Goal: Information Seeking & Learning: Learn about a topic

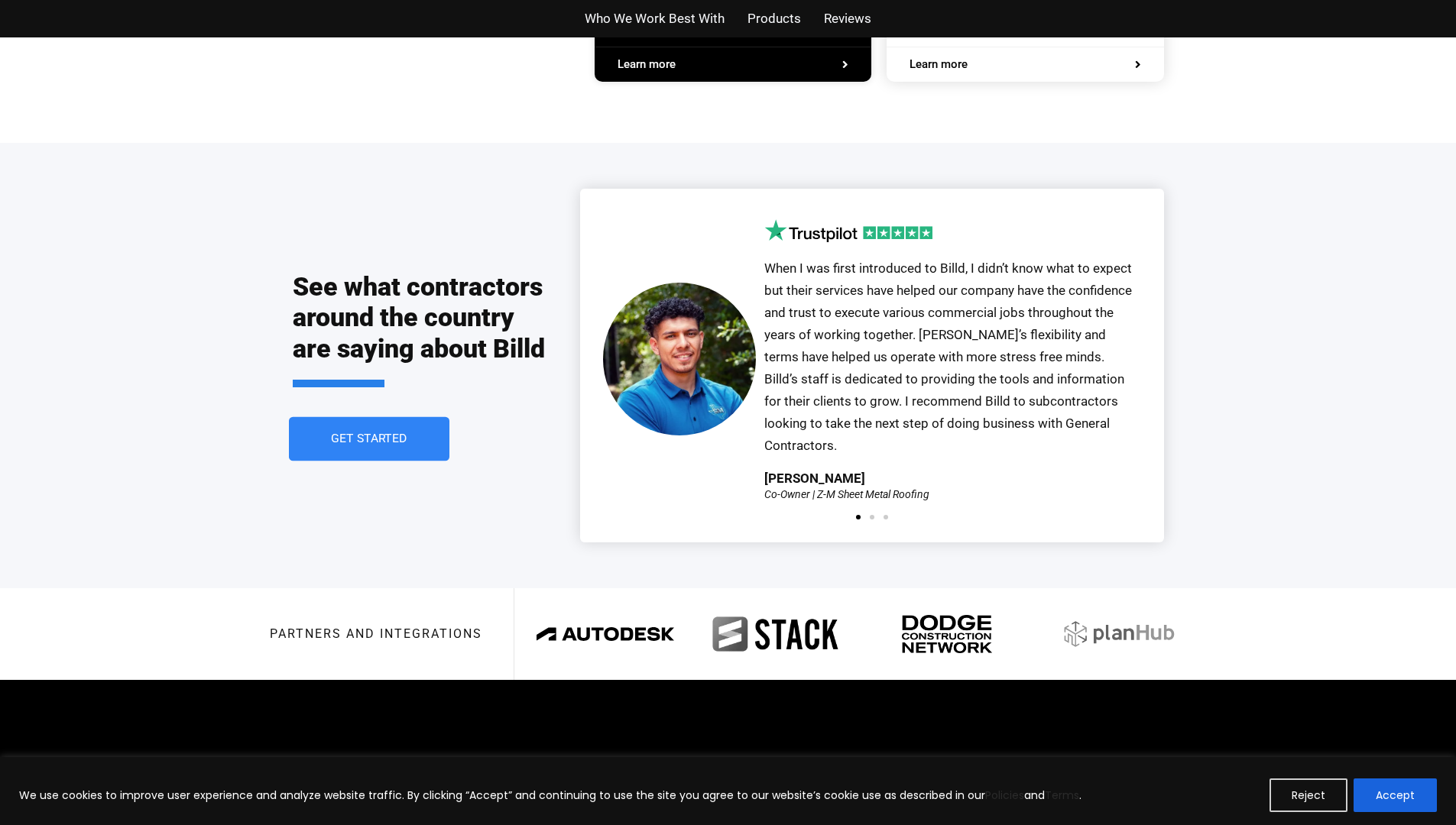
click at [341, 433] on span "Get Started" at bounding box center [368, 439] width 76 height 12
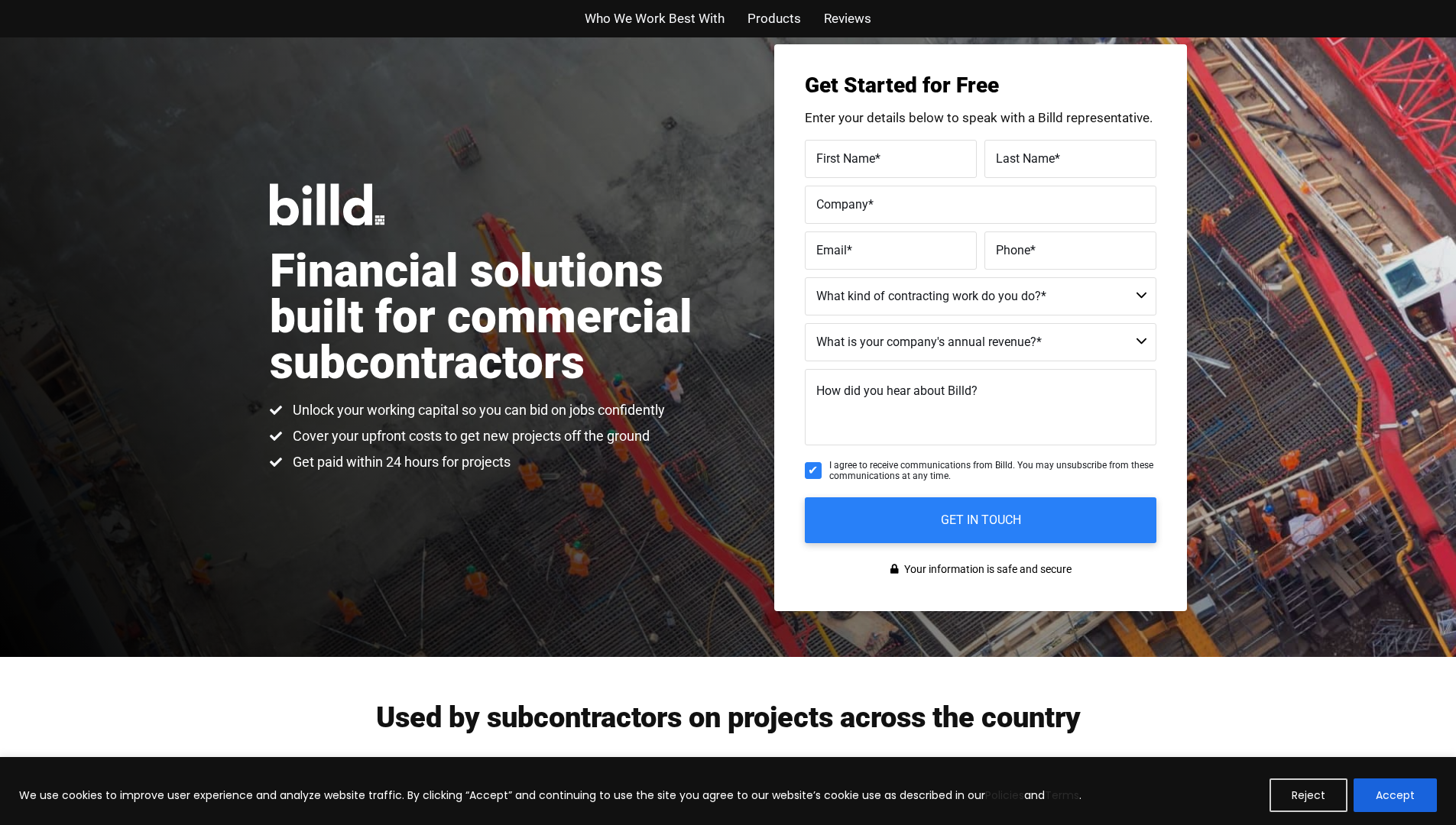
scroll to position [38, 0]
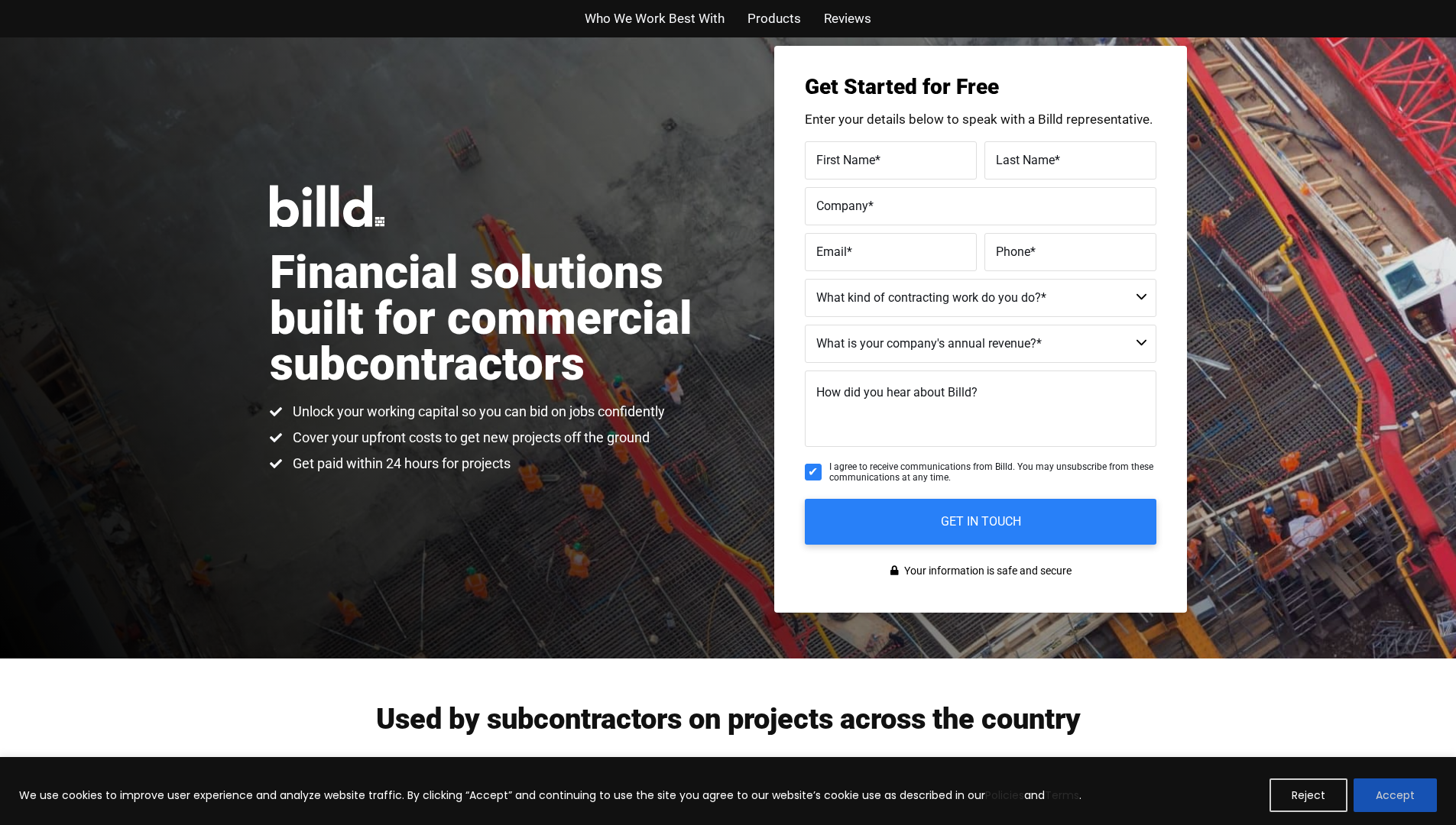
click at [1412, 806] on button "Accept" at bounding box center [1395, 795] width 84 height 33
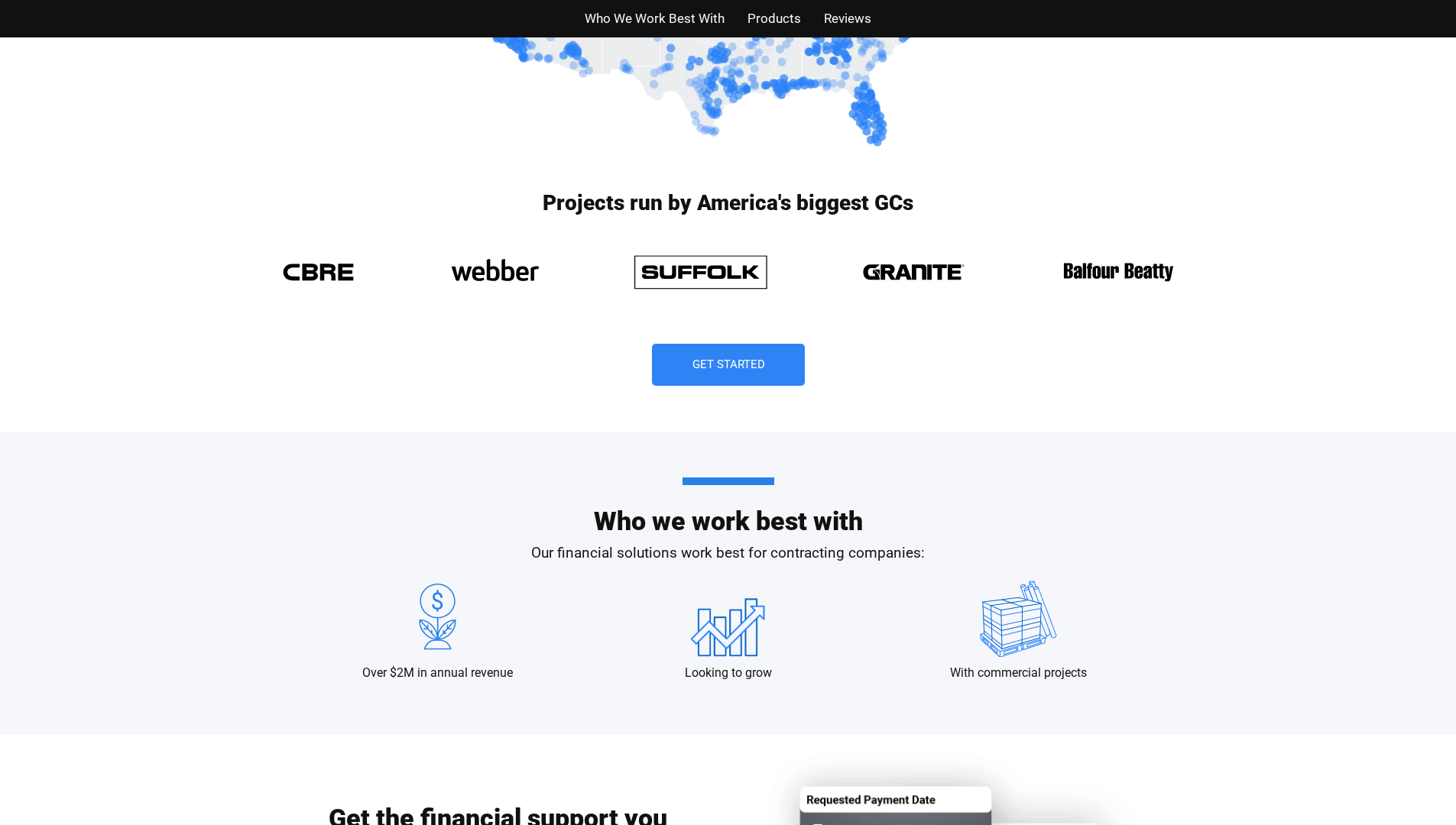
scroll to position [0, 0]
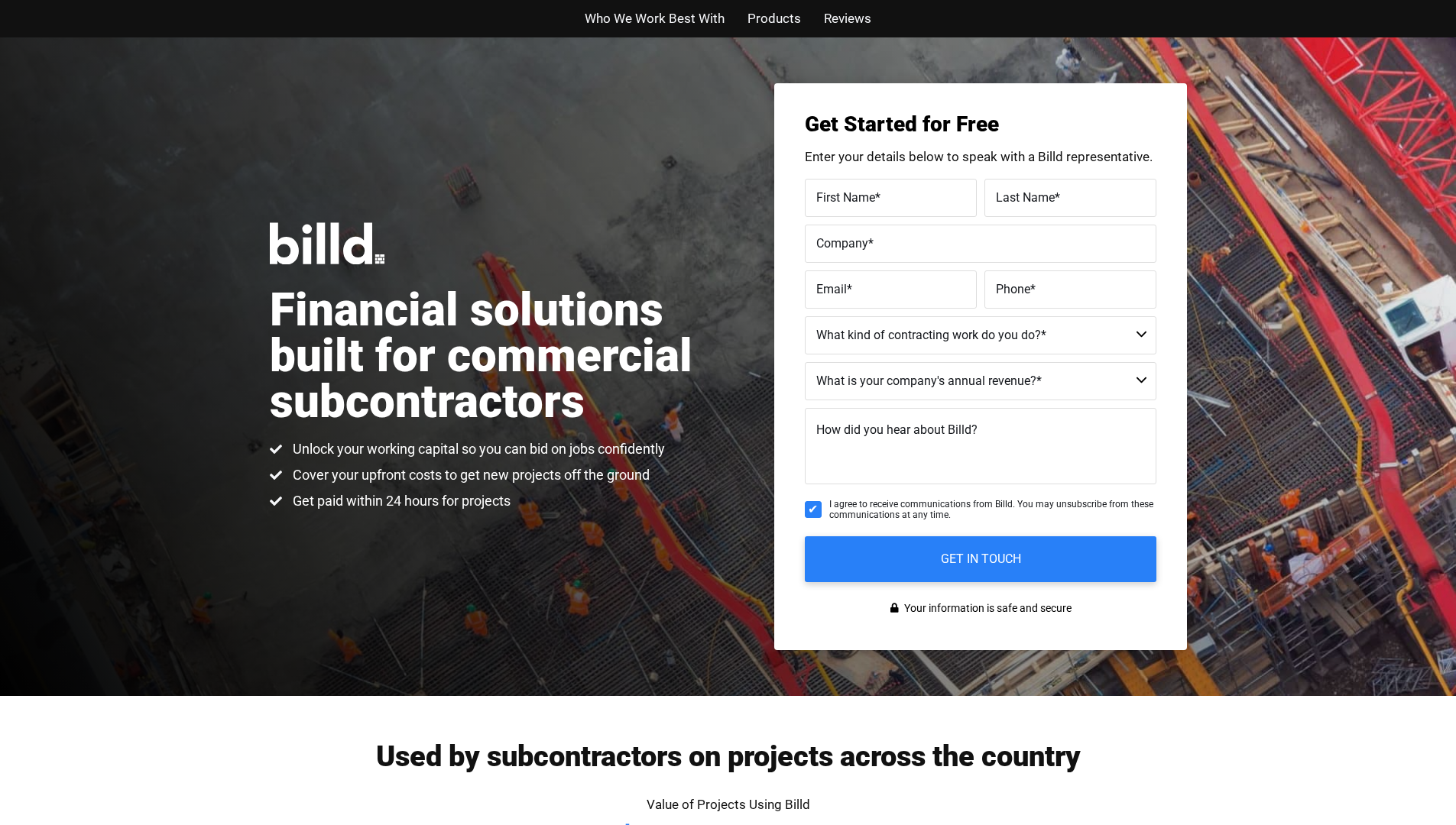
click at [668, 26] on span "Who We Work Best With" at bounding box center [655, 19] width 140 height 22
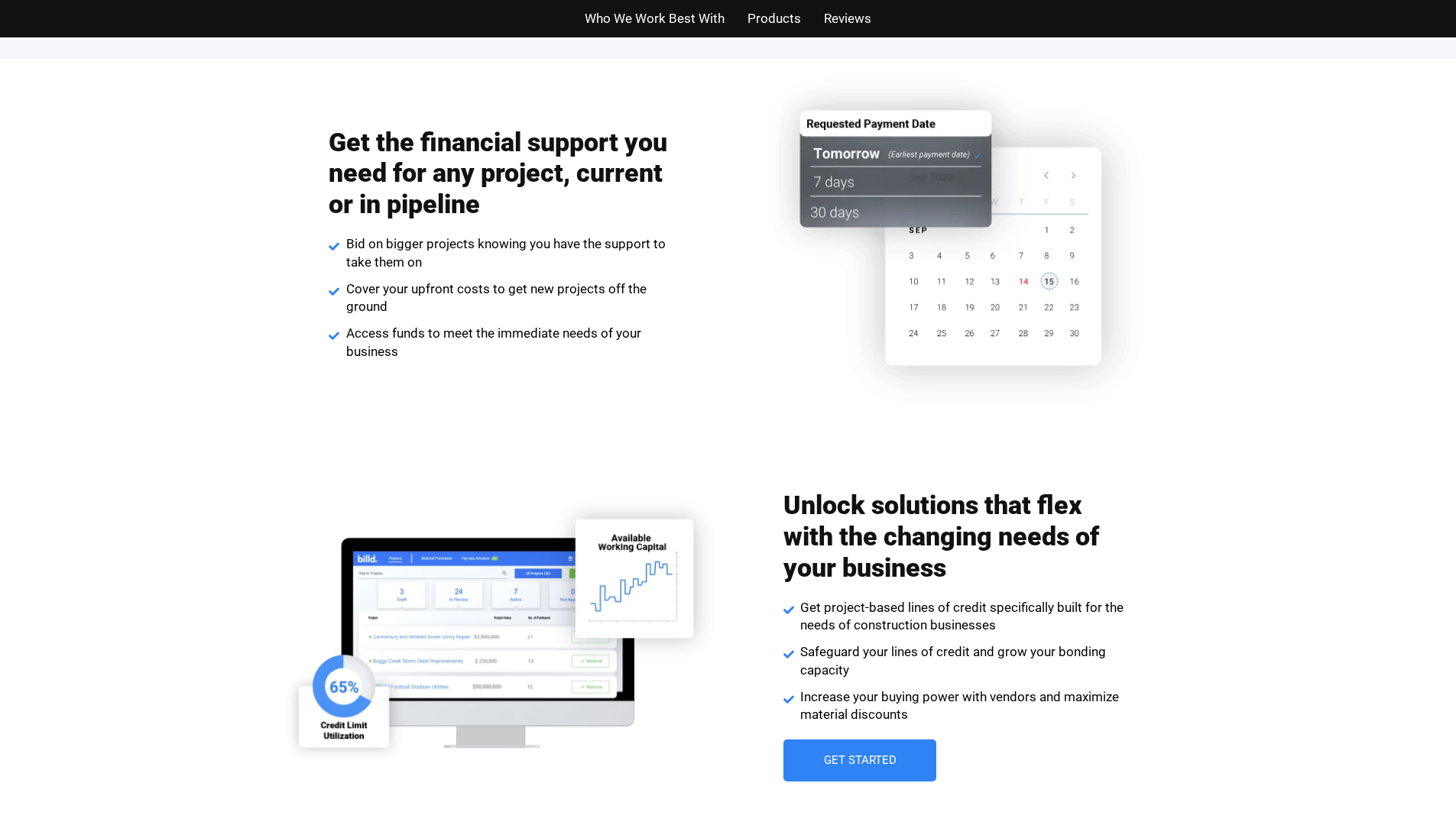
scroll to position [2871, 0]
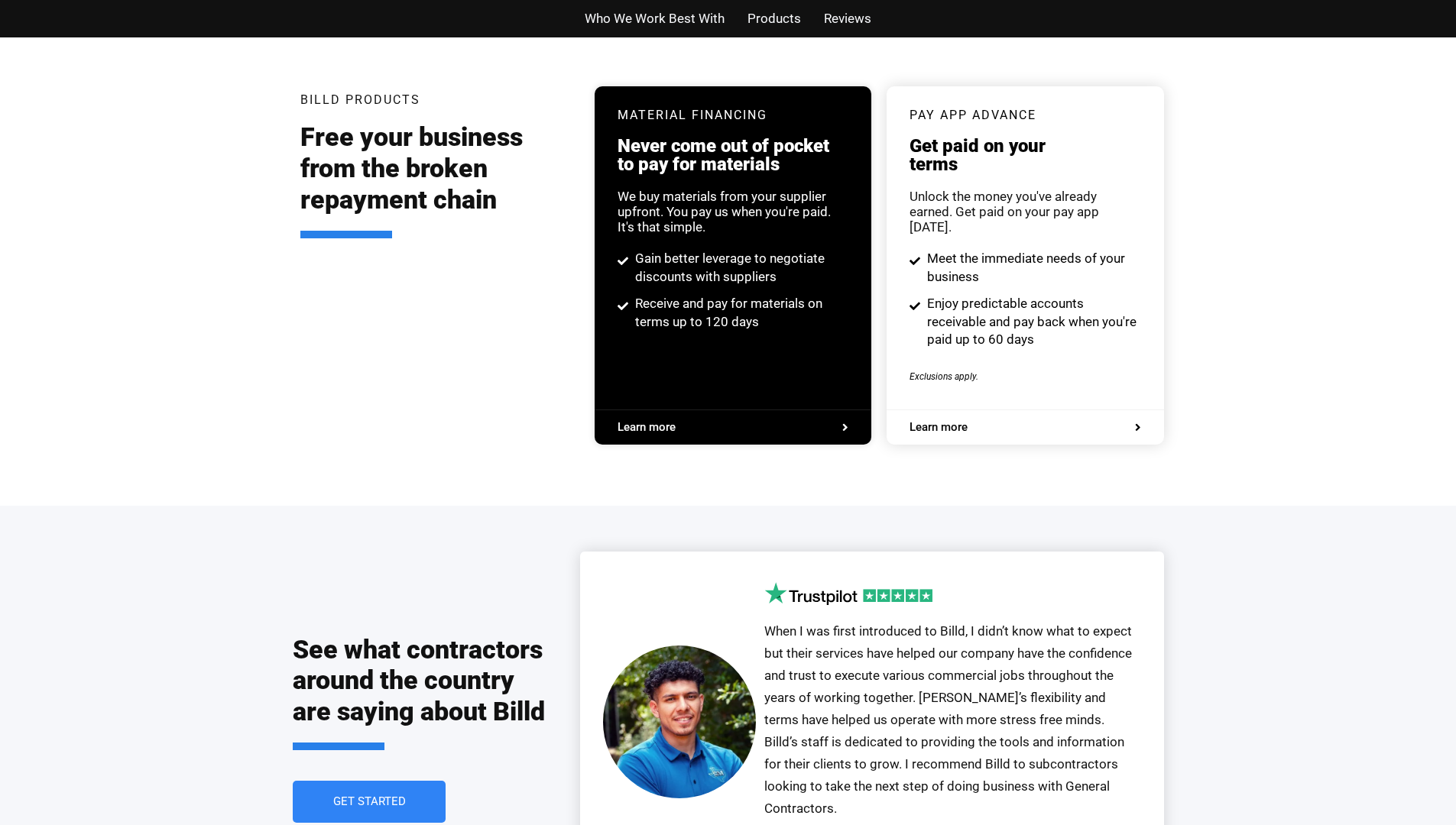
click at [702, 422] on span "Learn more" at bounding box center [733, 427] width 231 height 11
